Goal: Browse casually

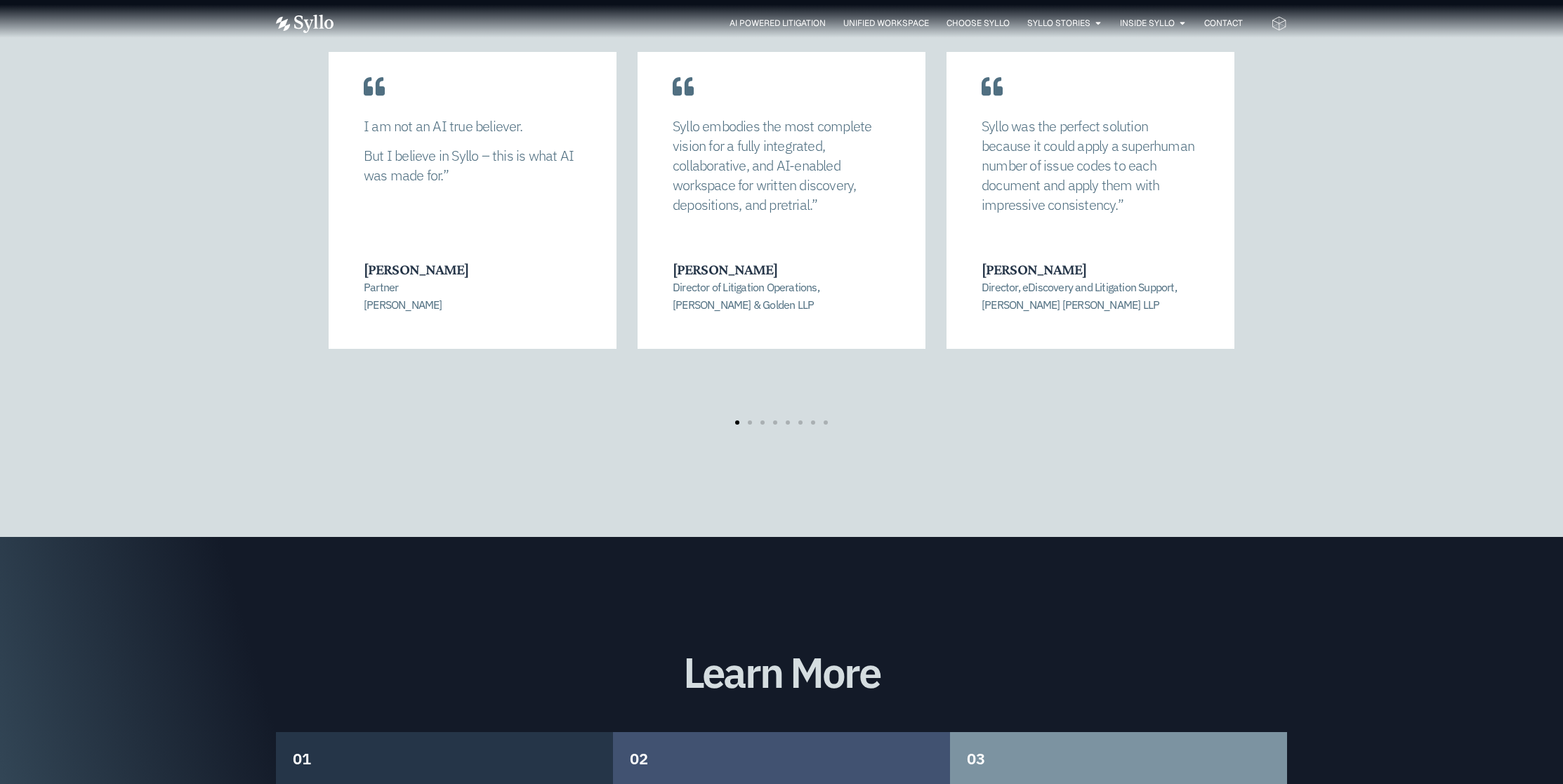
scroll to position [2819, 0]
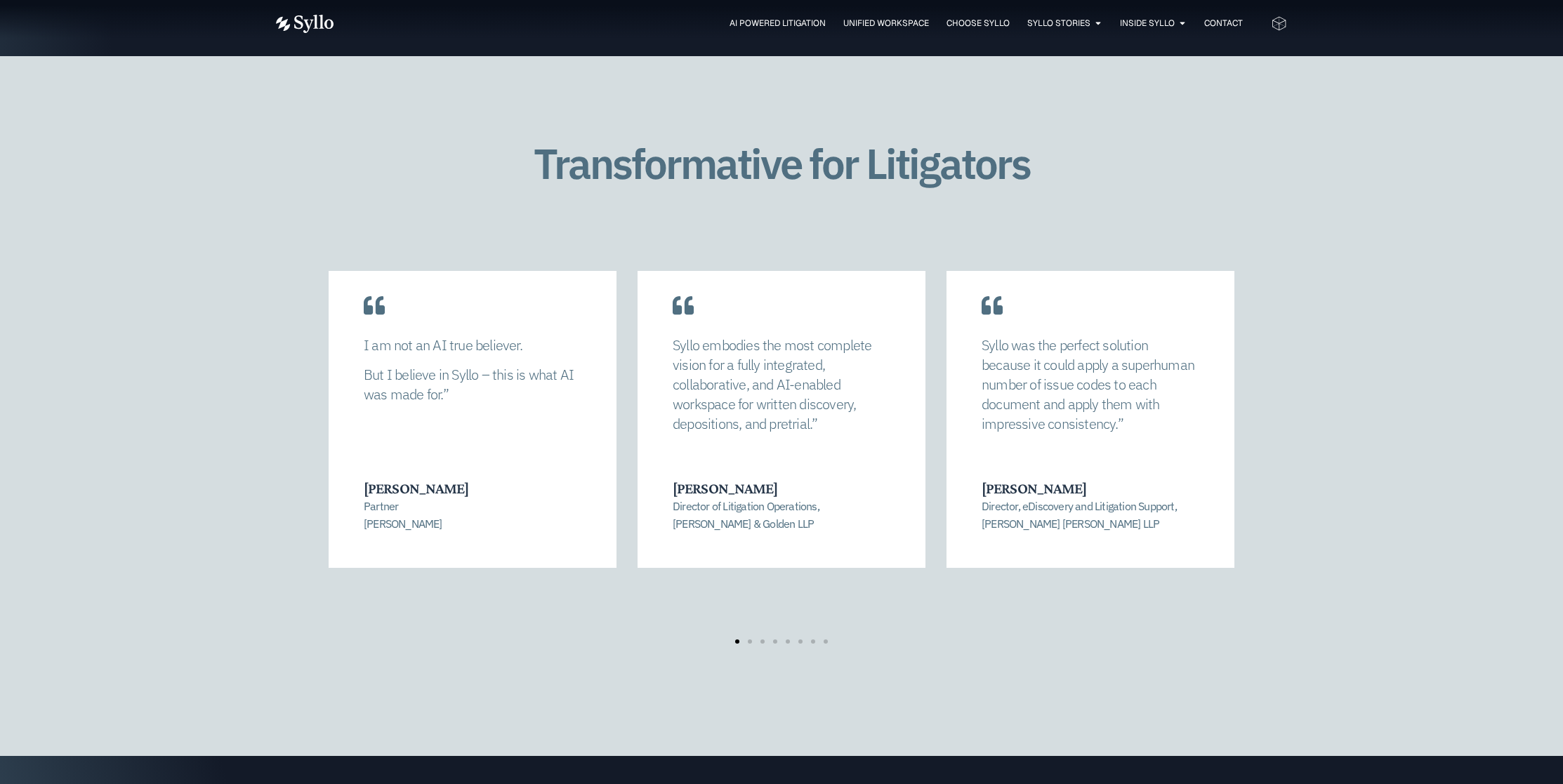
click at [750, 639] on div at bounding box center [781, 641] width 101 height 4
click at [748, 639] on span "Go to slide 2" at bounding box center [750, 641] width 4 height 4
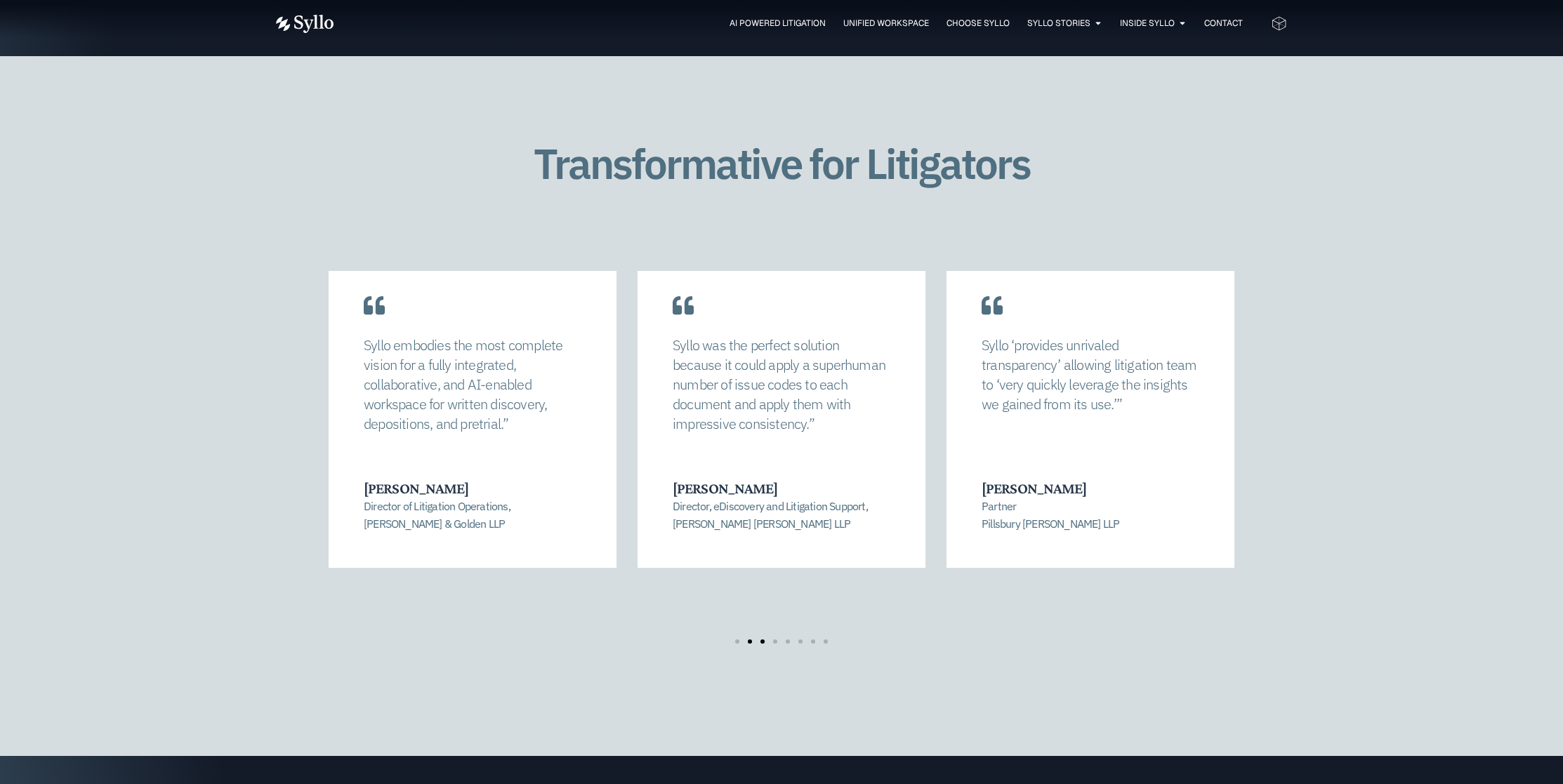
click at [761, 639] on span "Go to slide 3" at bounding box center [763, 641] width 4 height 4
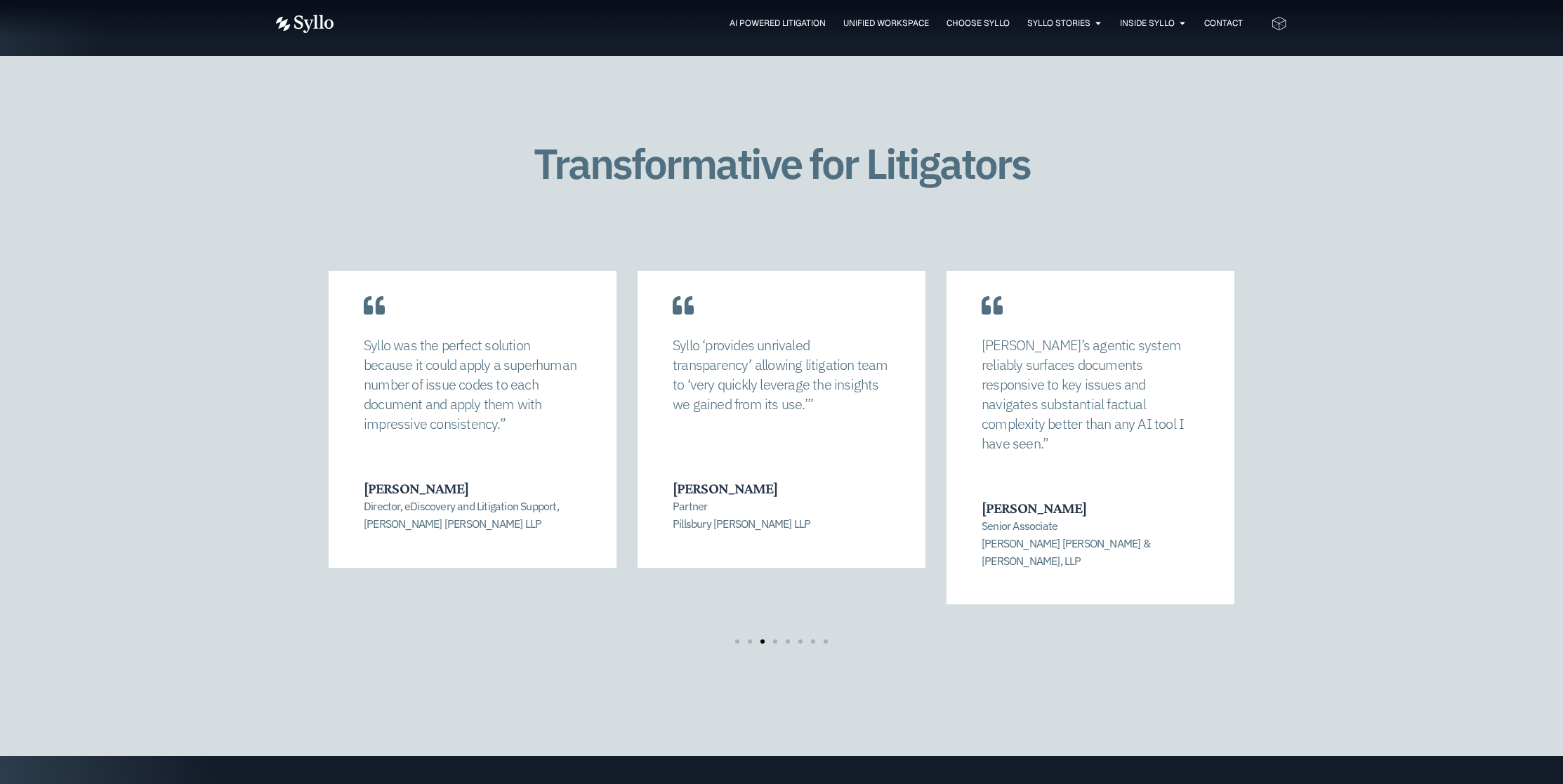
click at [766, 639] on div at bounding box center [781, 641] width 101 height 4
click at [776, 639] on span "Go to slide 4" at bounding box center [775, 641] width 4 height 4
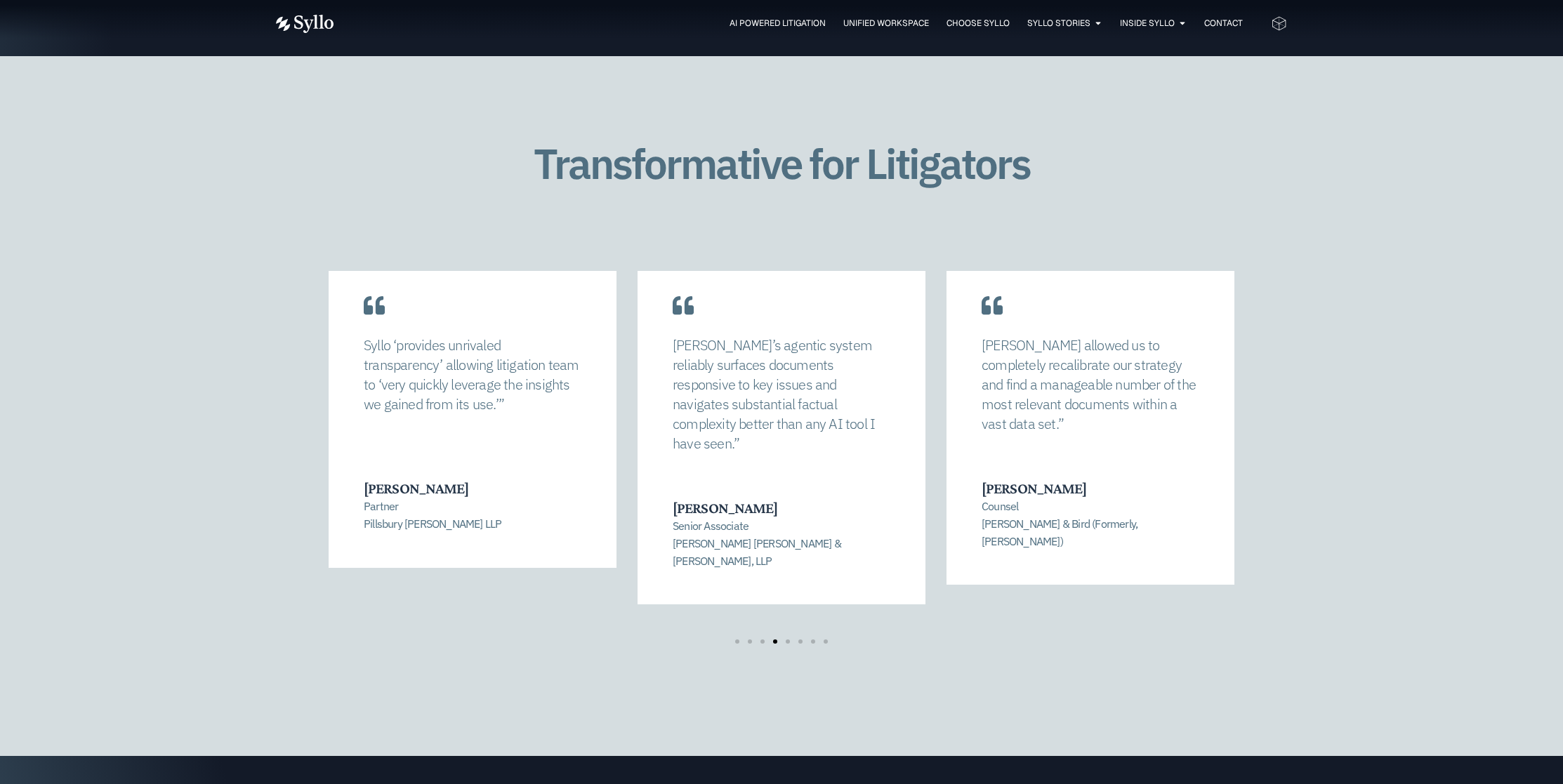
click at [783, 639] on div at bounding box center [781, 641] width 101 height 4
click at [786, 639] on span "Go to slide 5" at bounding box center [787, 641] width 4 height 4
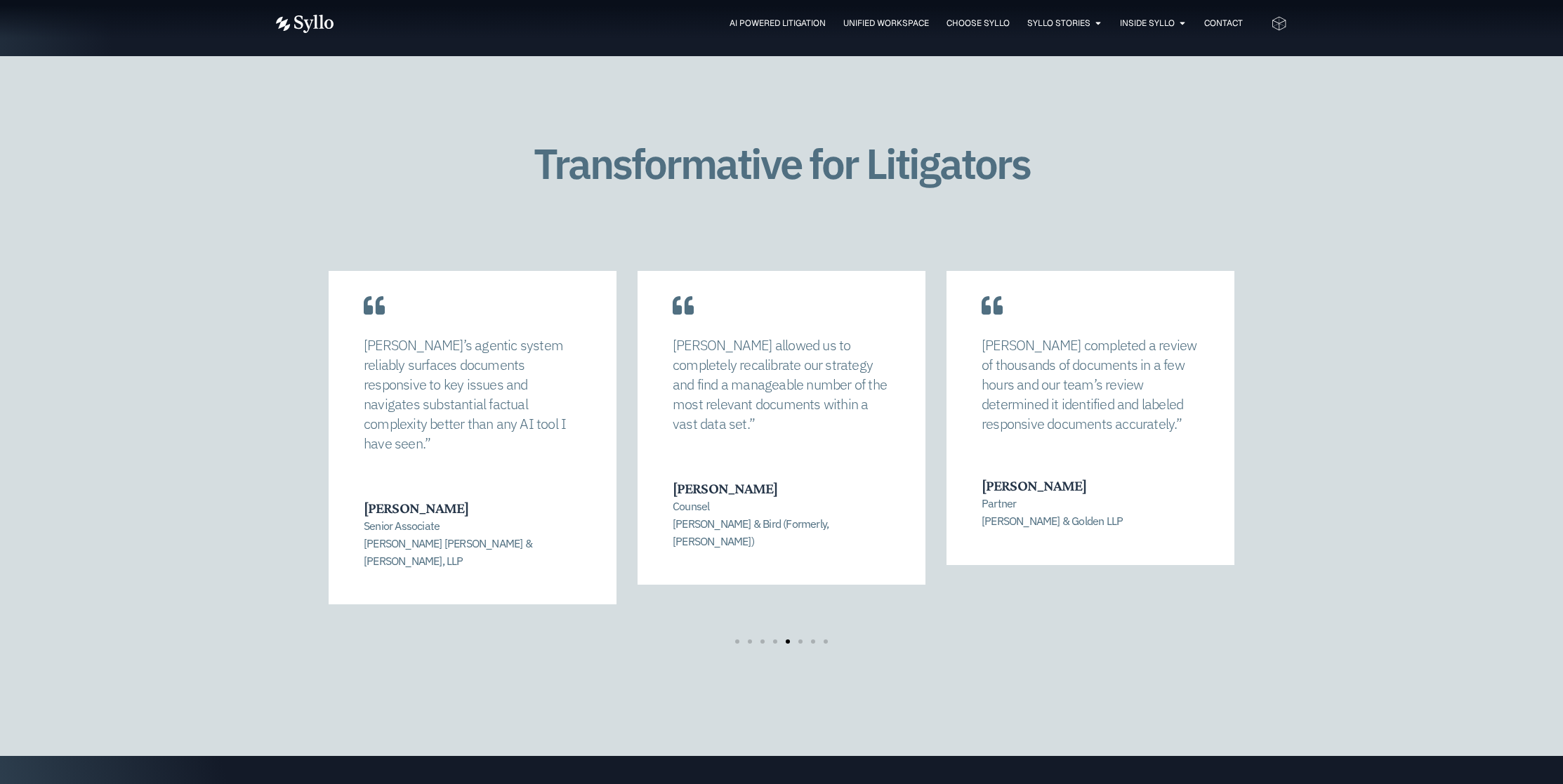
click at [795, 639] on div at bounding box center [781, 641] width 101 height 4
click at [803, 639] on div at bounding box center [781, 641] width 101 height 4
click at [824, 639] on span "Go to slide 8" at bounding box center [826, 641] width 4 height 4
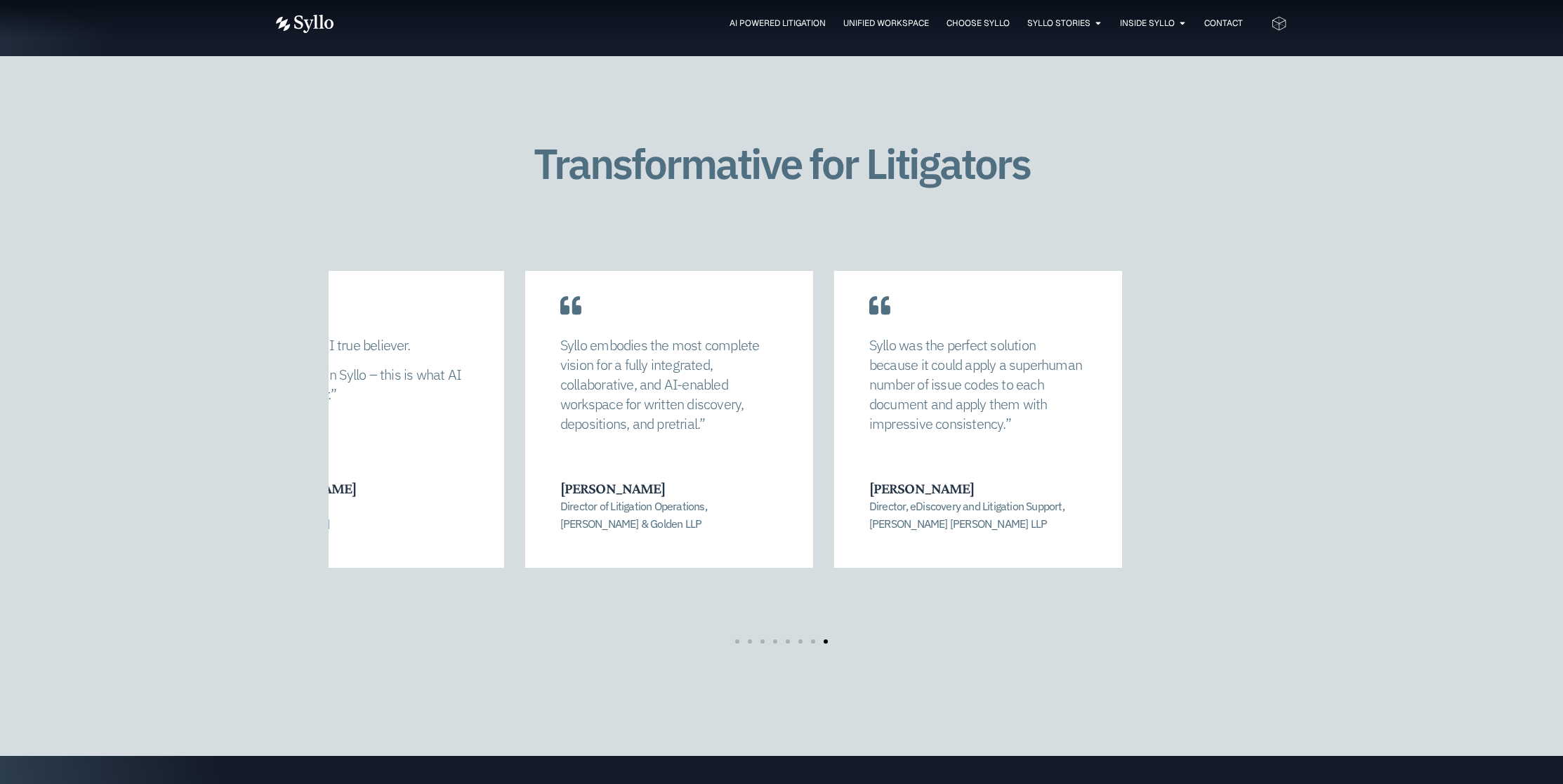
click at [307, 452] on div "[PERSON_NAME] allowed us to completely recalibrate our strategy and find a mana…" at bounding box center [782, 457] width 1011 height 373
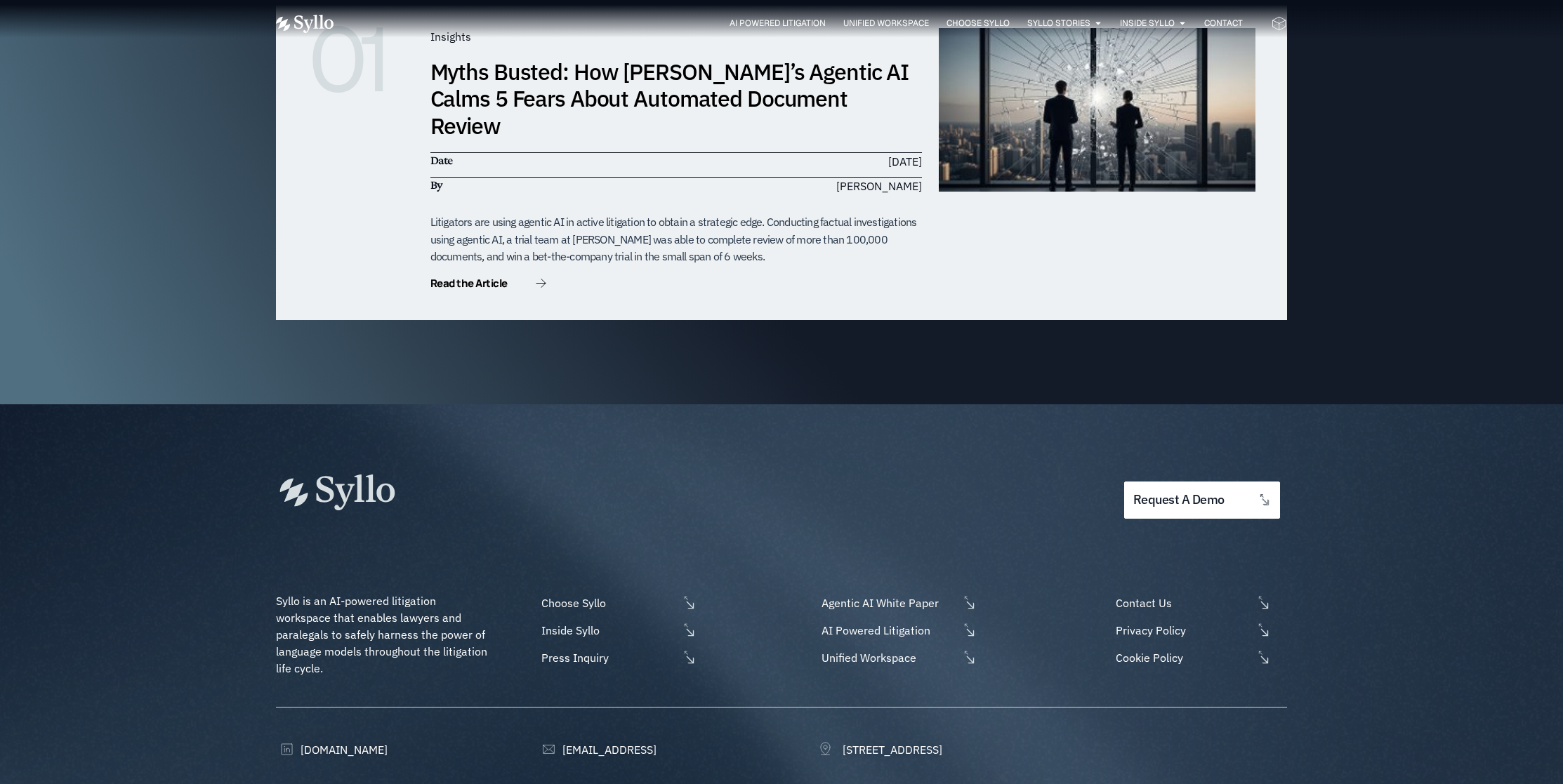
scroll to position [4390, 0]
